Goal: Obtain resource: Download file/media

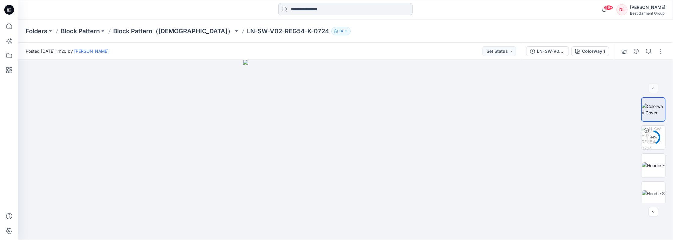
click at [301, 7] on input at bounding box center [345, 9] width 134 height 12
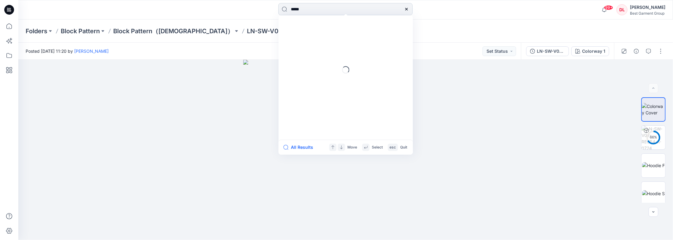
type input "******"
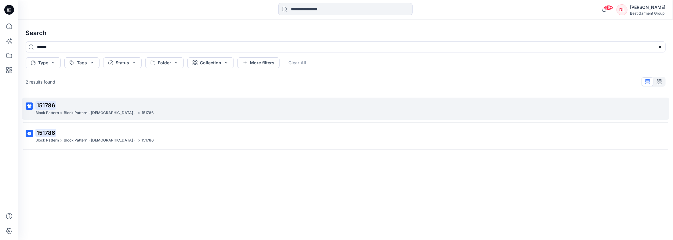
click at [46, 104] on mark "151786" at bounding box center [45, 105] width 21 height 9
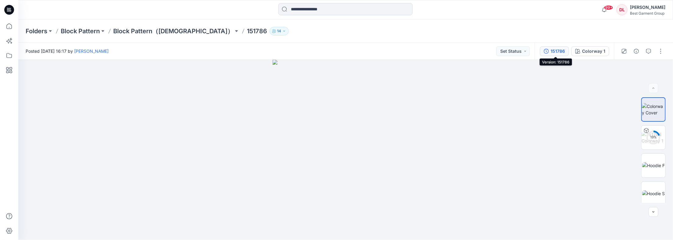
click at [558, 53] on div "151786" at bounding box center [557, 51] width 14 height 7
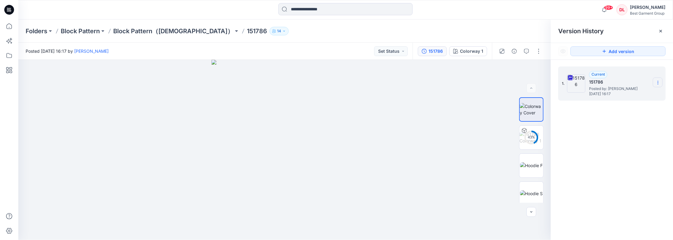
click at [660, 83] on icon at bounding box center [657, 82] width 5 height 5
click at [628, 95] on span "Download Source BW File" at bounding box center [626, 94] width 51 height 7
click at [151, 33] on p "Block Pattern（Ladies）" at bounding box center [173, 31] width 120 height 9
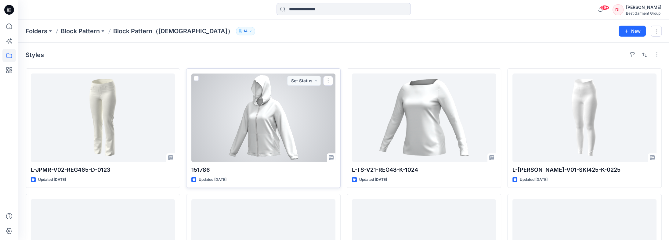
click at [279, 104] on div at bounding box center [263, 118] width 144 height 88
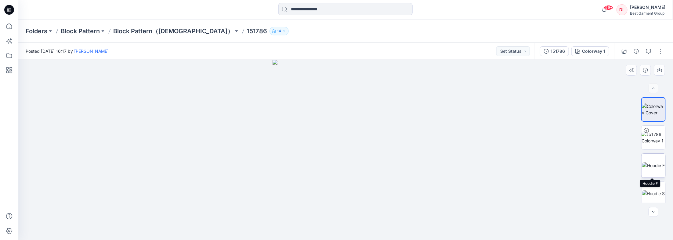
click at [651, 162] on img at bounding box center [653, 165] width 23 height 6
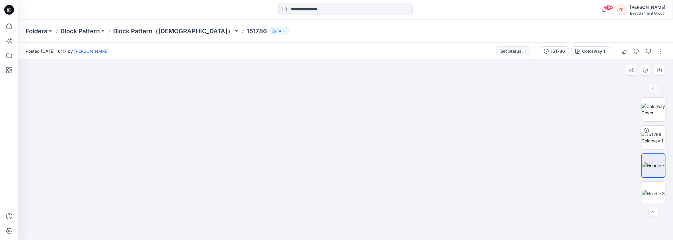
drag, startPoint x: 376, startPoint y: 98, endPoint x: 380, endPoint y: 204, distance: 105.9
click at [380, 204] on img at bounding box center [345, 83] width 531 height 314
click at [147, 34] on p "Block Pattern（Ladies）" at bounding box center [173, 31] width 120 height 9
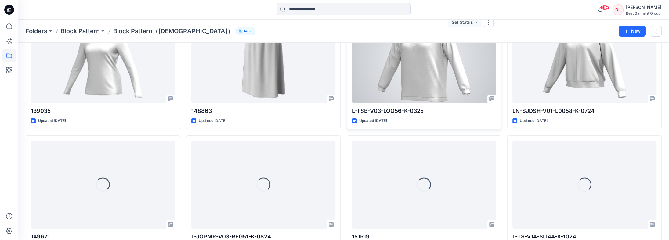
scroll to position [311, 0]
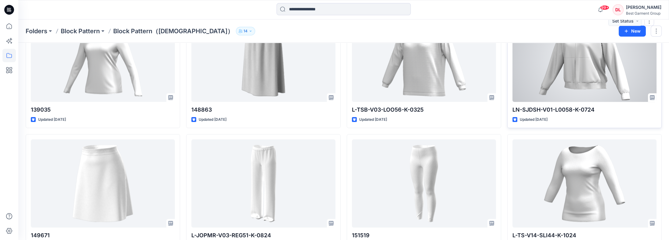
click at [577, 70] on div at bounding box center [584, 58] width 144 height 88
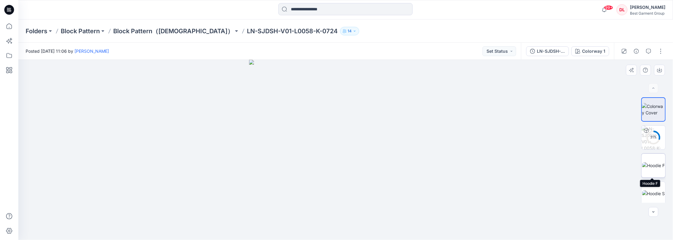
drag, startPoint x: 656, startPoint y: 160, endPoint x: 658, endPoint y: 177, distance: 16.8
click at [656, 162] on img at bounding box center [653, 165] width 23 height 6
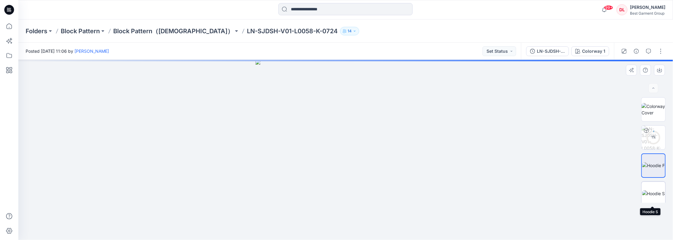
click at [659, 190] on img at bounding box center [653, 193] width 23 height 6
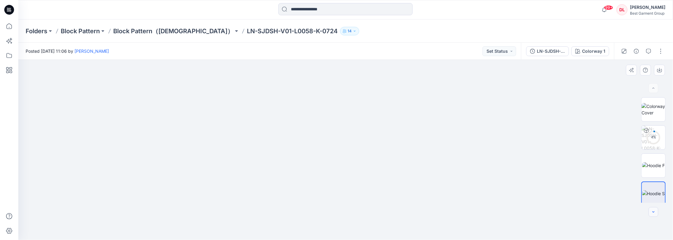
drag, startPoint x: 656, startPoint y: 218, endPoint x: 658, endPoint y: 215, distance: 3.6
click at [656, 218] on div at bounding box center [345, 150] width 654 height 180
click at [654, 212] on icon "button" at bounding box center [653, 212] width 5 height 5
click at [652, 200] on img at bounding box center [653, 198] width 23 height 6
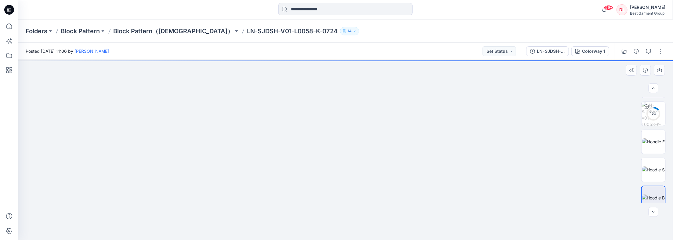
drag, startPoint x: 355, startPoint y: 113, endPoint x: 277, endPoint y: 119, distance: 78.0
click at [361, 165] on img at bounding box center [345, 88] width 531 height 304
click at [247, 29] on p "LN-SJDSH-V01-L0058-K-0724" at bounding box center [292, 31] width 91 height 9
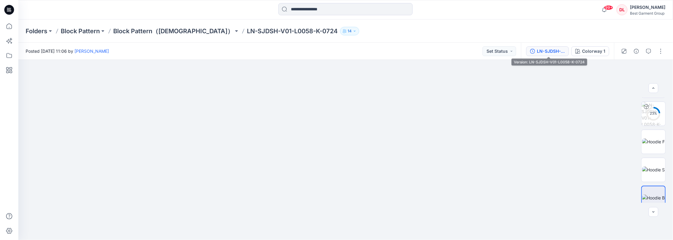
click at [557, 55] on button "LN-SJDSH-V01-L0058-K-0724" at bounding box center [547, 51] width 43 height 10
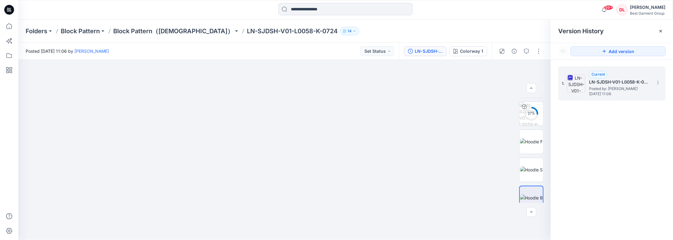
drag, startPoint x: 659, startPoint y: 81, endPoint x: 662, endPoint y: 85, distance: 5.4
click at [659, 81] on icon at bounding box center [657, 82] width 5 height 5
click at [626, 96] on span "Download Source BW File" at bounding box center [626, 94] width 51 height 7
click at [145, 31] on p "Block Pattern（Ladies）" at bounding box center [173, 31] width 120 height 9
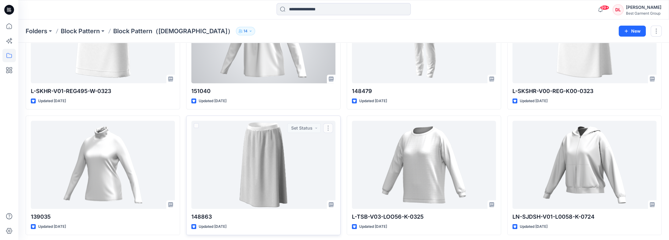
scroll to position [201, 0]
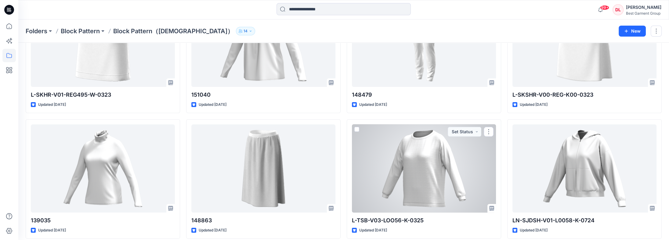
click at [415, 170] on div at bounding box center [424, 168] width 144 height 88
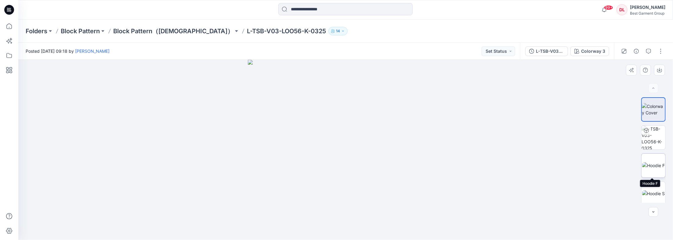
click at [652, 164] on img at bounding box center [653, 165] width 23 height 6
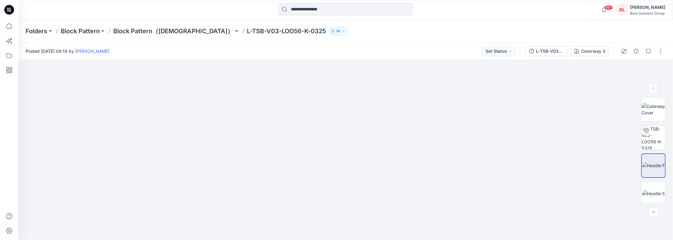
click at [247, 29] on p "L-TSB-V03-LOO56-K-0325" at bounding box center [286, 31] width 79 height 9
click at [540, 52] on div "L-TSB-V03-LOO56-K-0325" at bounding box center [550, 51] width 28 height 7
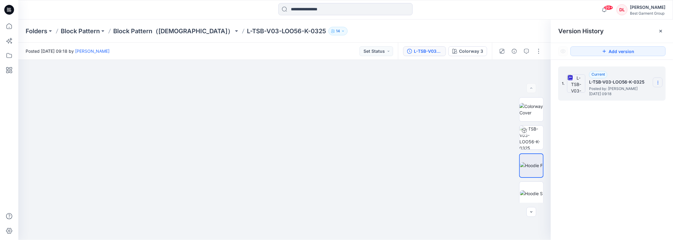
click at [659, 82] on icon at bounding box center [657, 82] width 5 height 5
click at [641, 95] on span "Download Source BW File" at bounding box center [626, 94] width 51 height 7
click at [137, 30] on p "Block Pattern（Ladies）" at bounding box center [173, 31] width 120 height 9
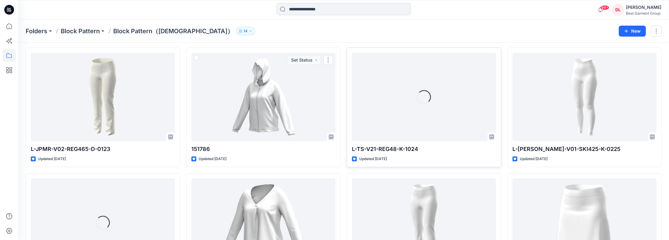
scroll to position [166, 0]
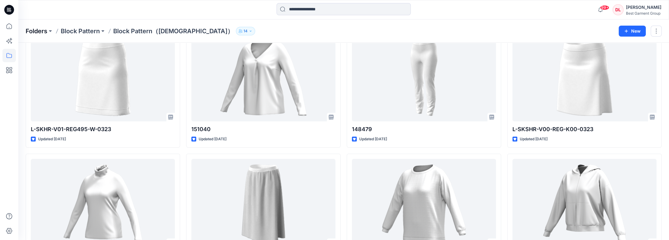
click at [43, 33] on p "Folders" at bounding box center [37, 31] width 22 height 9
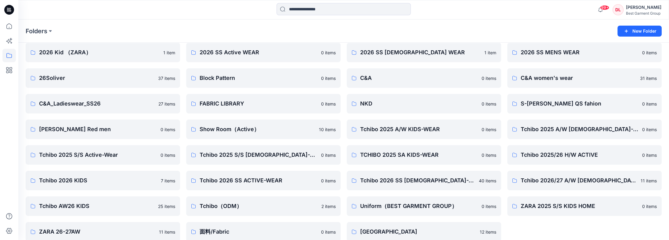
scroll to position [33, 0]
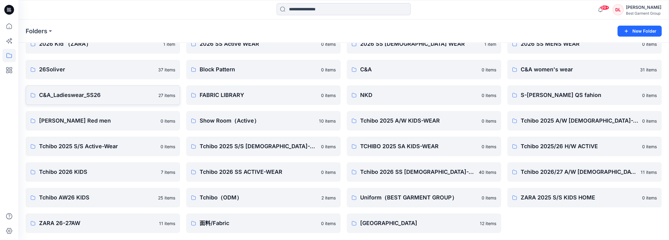
click at [87, 93] on p "C&A_Ladieswear_SS26" at bounding box center [97, 95] width 116 height 9
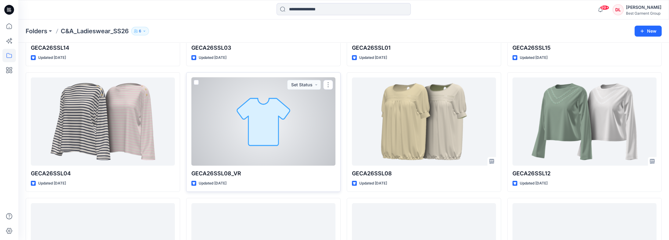
scroll to position [339, 0]
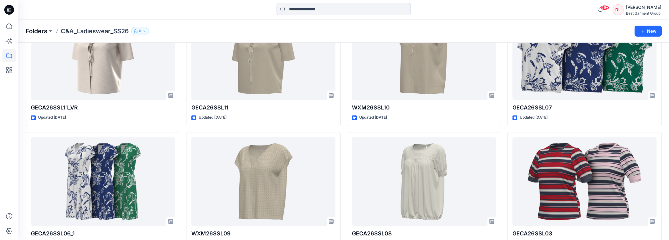
click at [40, 31] on p "Folders" at bounding box center [37, 31] width 22 height 9
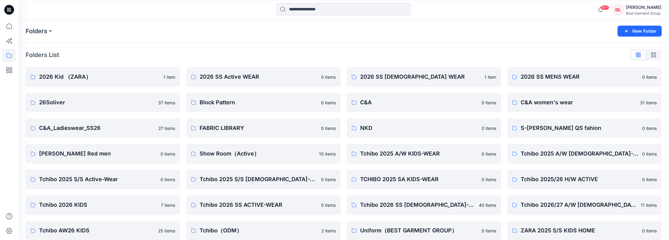
click at [127, 87] on div "2026 Kid （ZARA） 1 item 26Soliver 37 items C&A_Ladieswear_SS26 27 items S.Oliver…" at bounding box center [103, 166] width 154 height 199
click at [129, 83] on link "2026 Kid （ZARA） 1 item" at bounding box center [103, 77] width 154 height 20
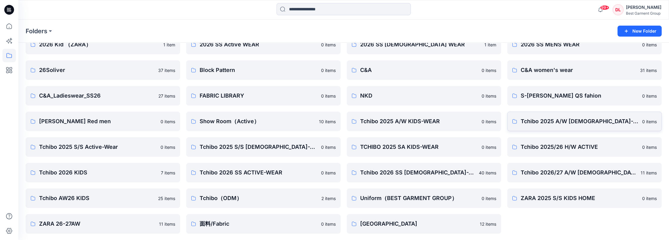
scroll to position [33, 0]
click at [112, 230] on link "ZARA 26-27AW 11 items" at bounding box center [103, 224] width 154 height 20
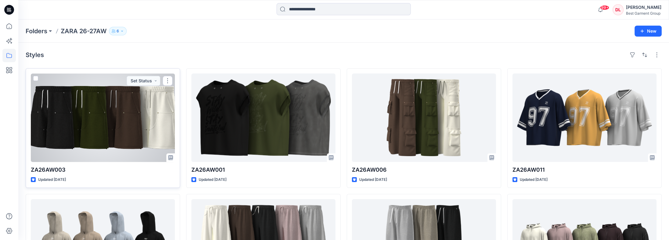
click at [92, 97] on div at bounding box center [103, 118] width 144 height 88
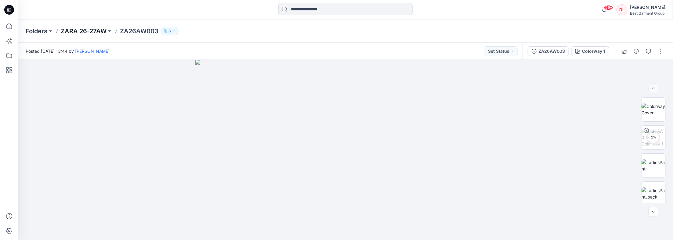
click at [93, 31] on p "ZARA 26-27AW" at bounding box center [84, 31] width 46 height 9
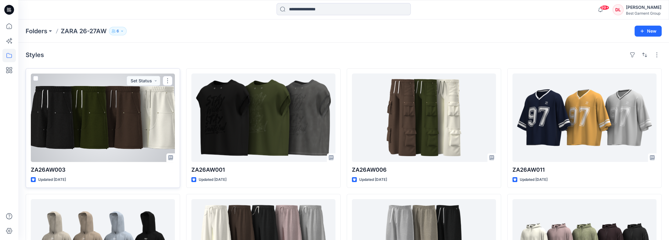
click at [101, 122] on div at bounding box center [103, 118] width 144 height 88
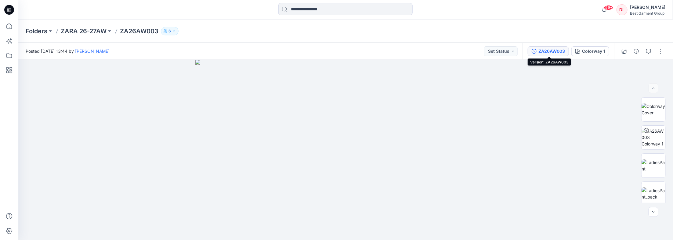
click at [542, 50] on div "ZA26AW003" at bounding box center [551, 51] width 27 height 7
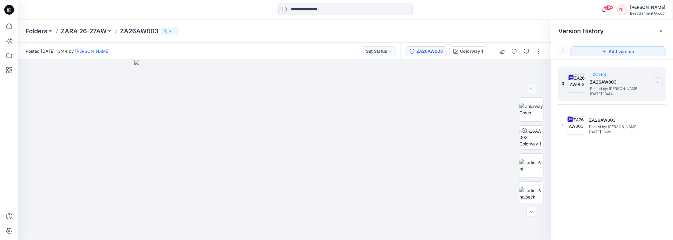
click at [660, 81] on icon at bounding box center [657, 82] width 5 height 5
click at [648, 95] on span "Download Source BW File" at bounding box center [626, 94] width 51 height 7
click at [44, 29] on p "Folders" at bounding box center [37, 31] width 22 height 9
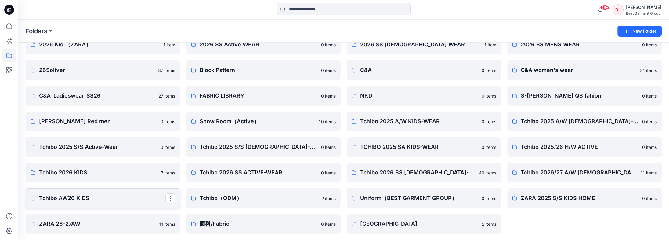
scroll to position [33, 0]
click at [557, 174] on p "Tchibo 2026/27 A/W [DEMOGRAPHIC_DATA]-WEAR" at bounding box center [583, 172] width 126 height 9
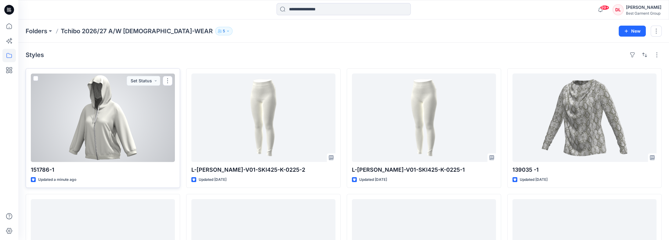
click at [114, 128] on div at bounding box center [103, 118] width 144 height 88
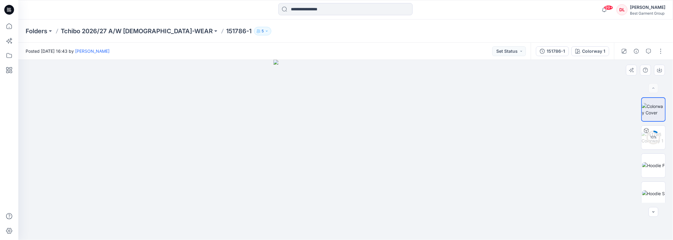
click at [360, 161] on img at bounding box center [345, 150] width 145 height 180
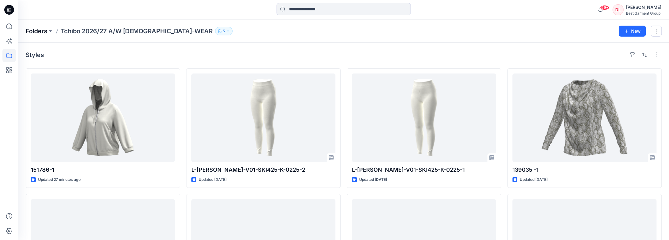
click at [40, 32] on p "Folders" at bounding box center [37, 31] width 22 height 9
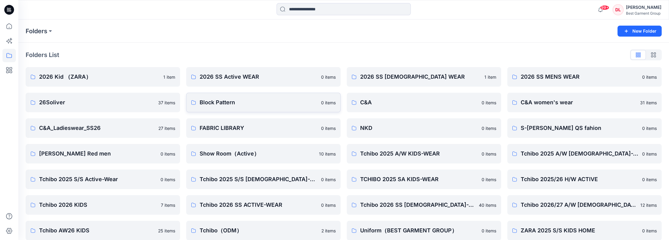
click at [220, 102] on p "Block Pattern" at bounding box center [258, 102] width 118 height 9
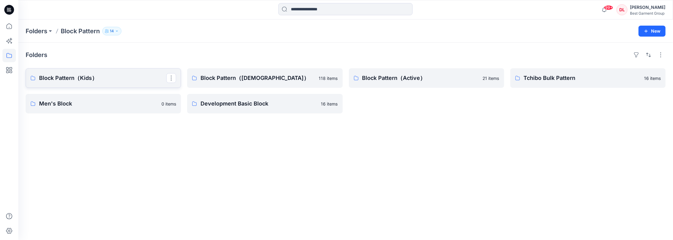
click at [109, 73] on link "Block Pattern（Kids）" at bounding box center [103, 78] width 155 height 20
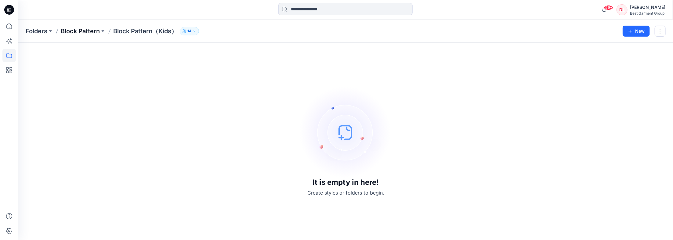
click at [85, 32] on p "Block Pattern" at bounding box center [80, 31] width 39 height 9
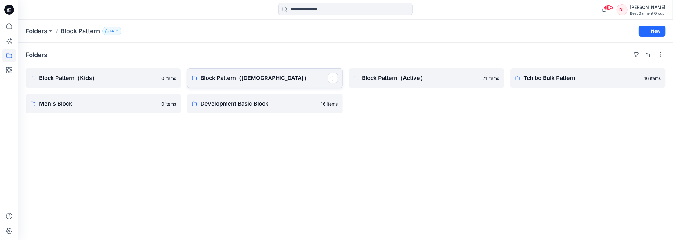
click at [273, 76] on p "Block Pattern（Ladies）" at bounding box center [263, 78] width 127 height 9
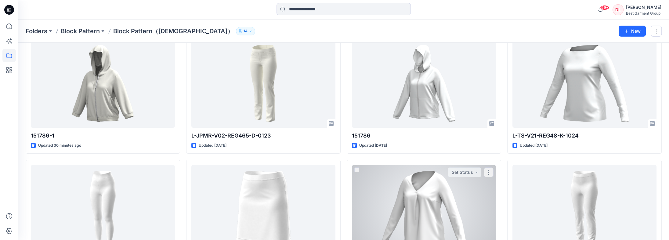
scroll to position [27, 0]
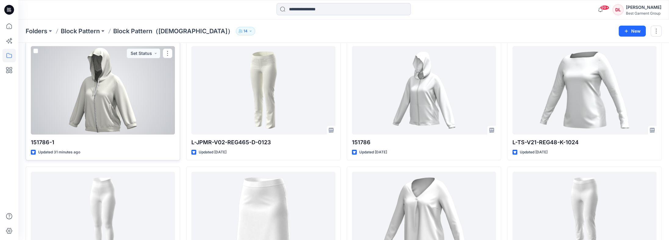
click at [133, 82] on div at bounding box center [103, 90] width 144 height 88
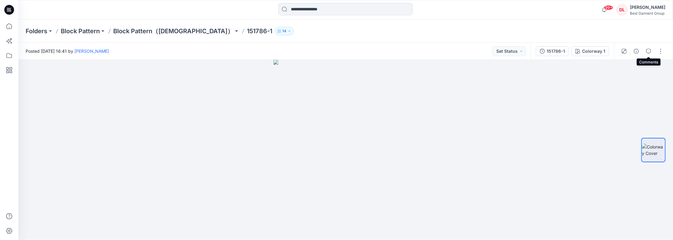
click at [651, 52] on button "button" at bounding box center [648, 51] width 10 height 10
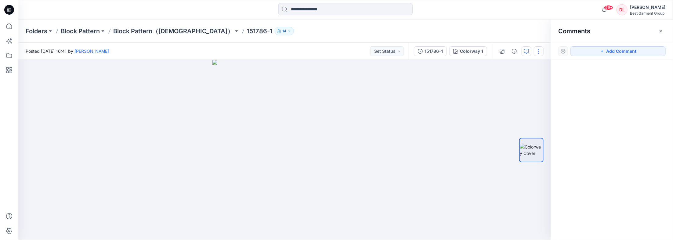
click at [537, 53] on button "button" at bounding box center [538, 51] width 10 height 10
click at [514, 83] on button "Edit" at bounding box center [513, 82] width 56 height 11
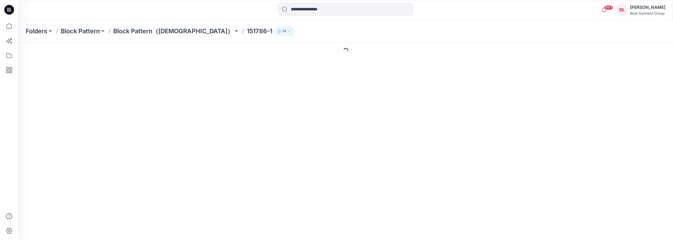
type input "********"
type input "**********"
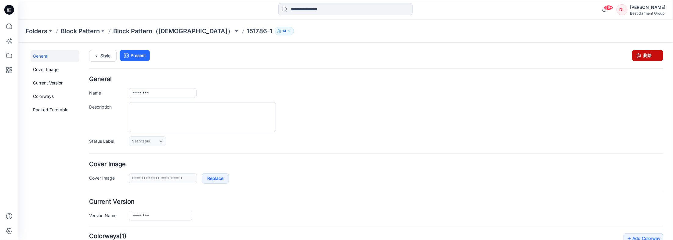
click at [639, 57] on link "删除" at bounding box center [646, 55] width 31 height 11
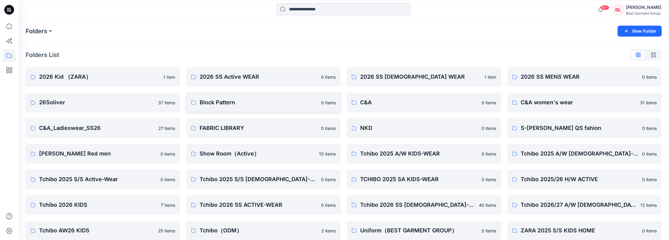
click at [238, 101] on p "Block Pattern" at bounding box center [258, 102] width 118 height 9
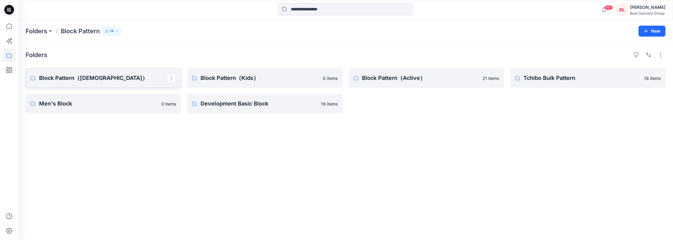
click at [108, 79] on p "Block Pattern（Ladies）" at bounding box center [102, 78] width 127 height 9
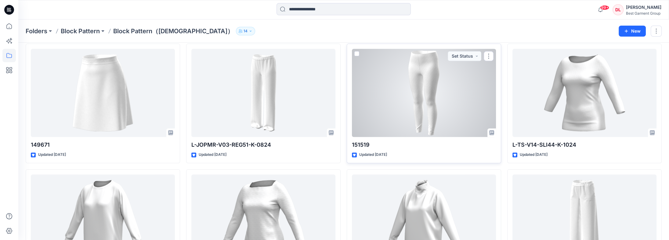
scroll to position [471, 0]
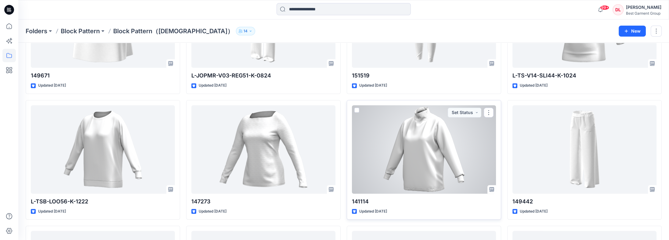
click at [427, 137] on div at bounding box center [424, 149] width 144 height 88
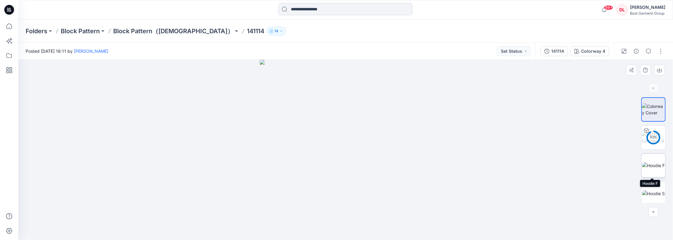
click at [656, 167] on img at bounding box center [653, 165] width 23 height 6
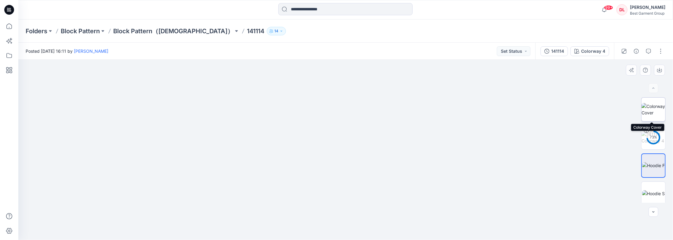
click at [650, 108] on img at bounding box center [653, 109] width 24 height 13
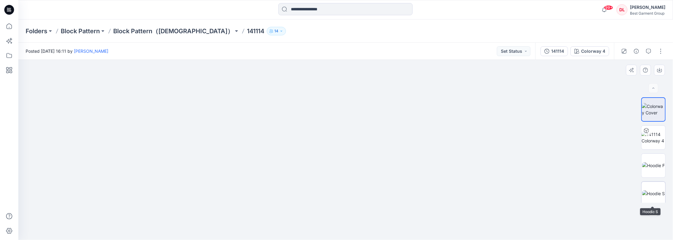
click at [659, 195] on img at bounding box center [653, 193] width 23 height 6
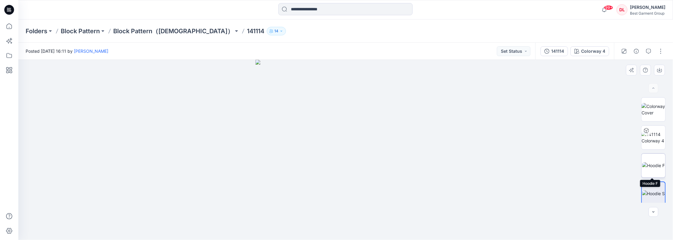
click at [654, 165] on img at bounding box center [653, 165] width 23 height 6
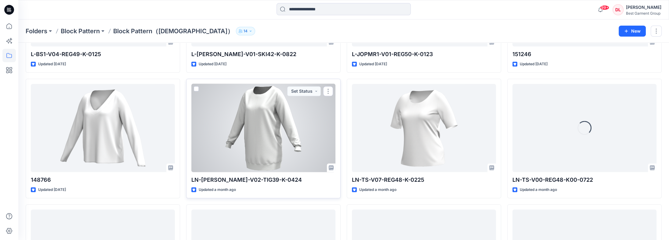
scroll to position [772, 0]
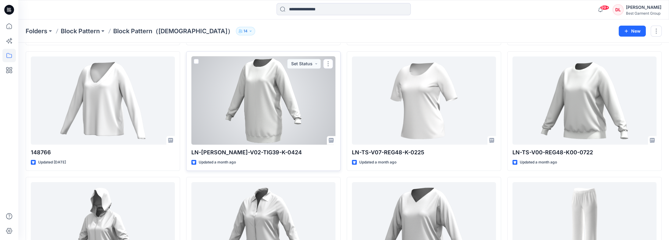
click at [268, 125] on div at bounding box center [263, 100] width 144 height 88
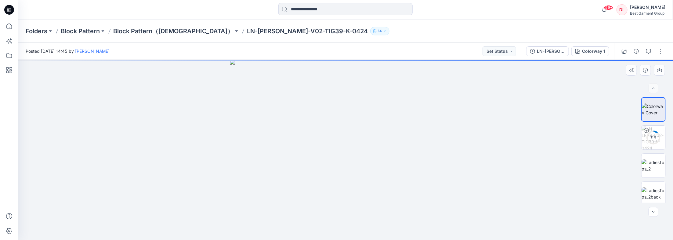
drag, startPoint x: 372, startPoint y: 121, endPoint x: 379, endPoint y: 174, distance: 53.6
click at [379, 174] on img at bounding box center [345, 150] width 231 height 180
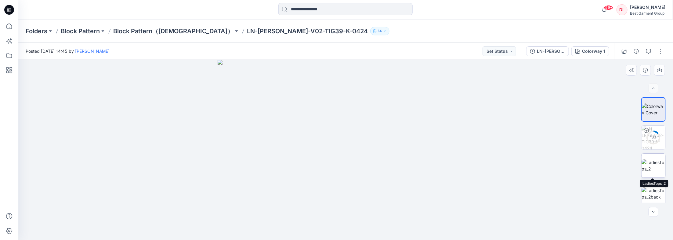
click at [656, 171] on img at bounding box center [653, 165] width 24 height 13
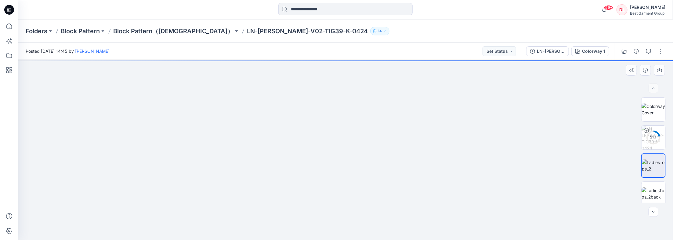
drag, startPoint x: 387, startPoint y: 101, endPoint x: 365, endPoint y: 176, distance: 78.8
click at [363, 177] on img at bounding box center [345, 135] width 391 height 210
drag, startPoint x: 390, startPoint y: 159, endPoint x: 360, endPoint y: 114, distance: 54.6
click at [382, 124] on img at bounding box center [346, 131] width 444 height 217
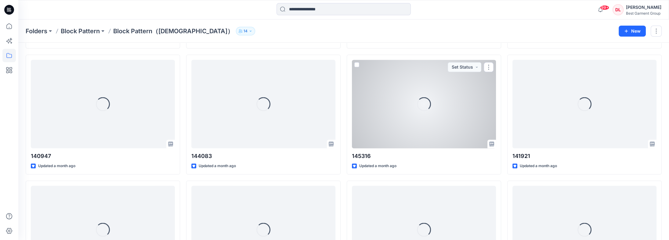
scroll to position [1149, 0]
